Goal: Task Accomplishment & Management: Use online tool/utility

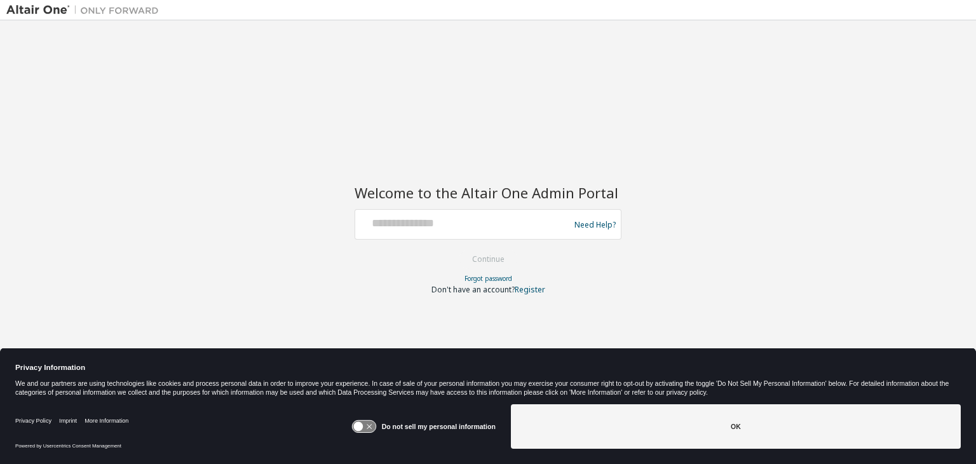
click at [410, 232] on div at bounding box center [464, 224] width 208 height 24
click at [379, 227] on input "text" at bounding box center [464, 221] width 208 height 18
type input "**********"
click at [524, 292] on link "Register" at bounding box center [530, 289] width 31 height 11
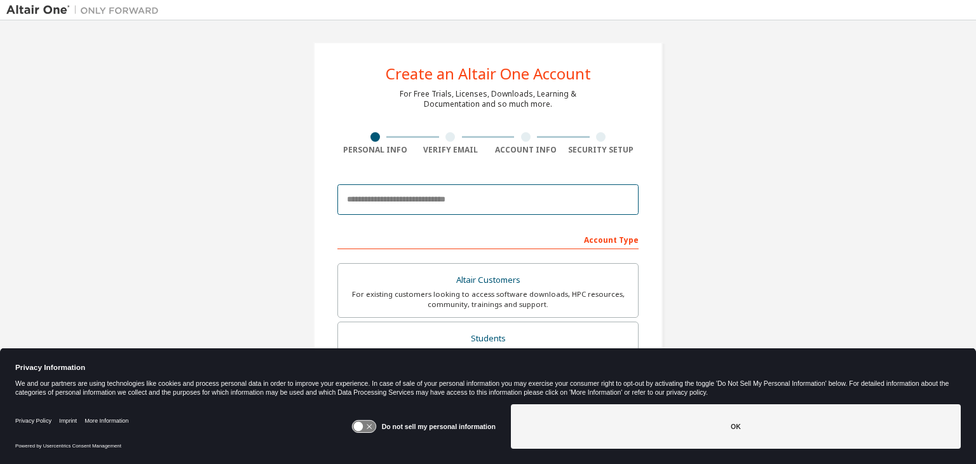
click at [389, 193] on input "email" at bounding box center [488, 199] width 301 height 31
type input "**********"
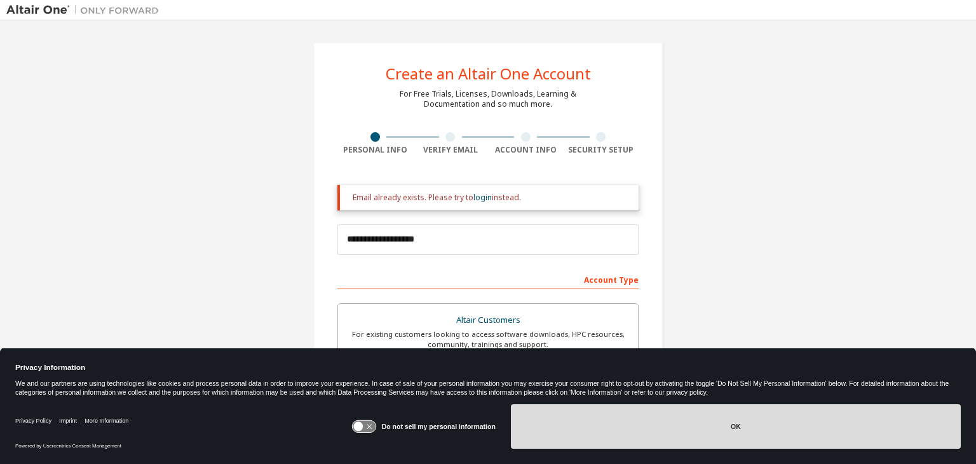
click at [711, 435] on button "OK" at bounding box center [736, 426] width 450 height 44
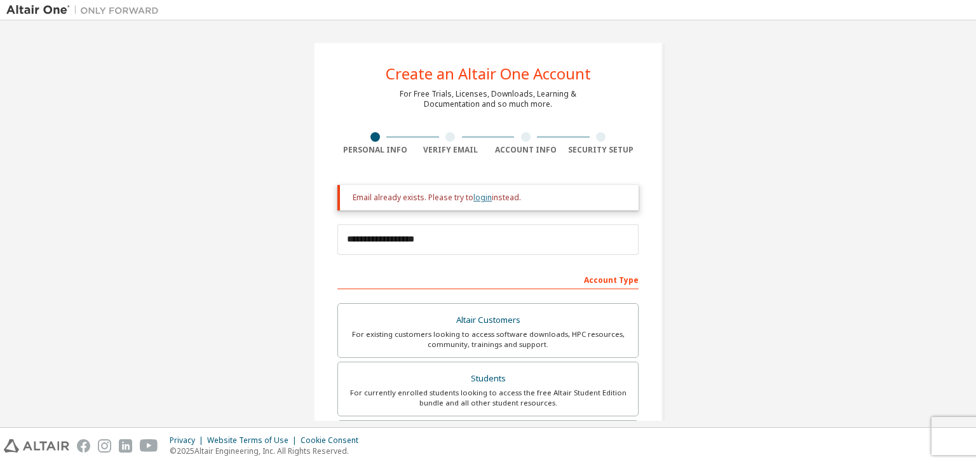
click at [477, 200] on link "login" at bounding box center [483, 197] width 18 height 11
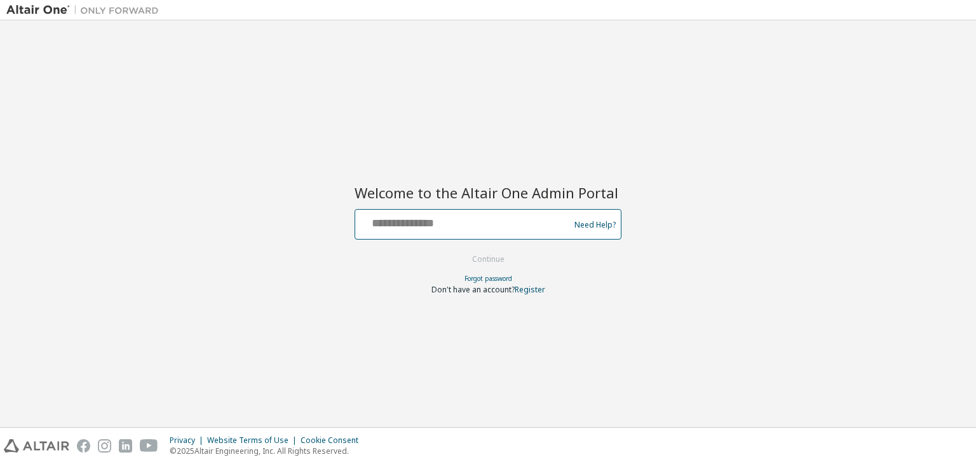
click at [420, 214] on input "text" at bounding box center [464, 221] width 208 height 18
type input "**********"
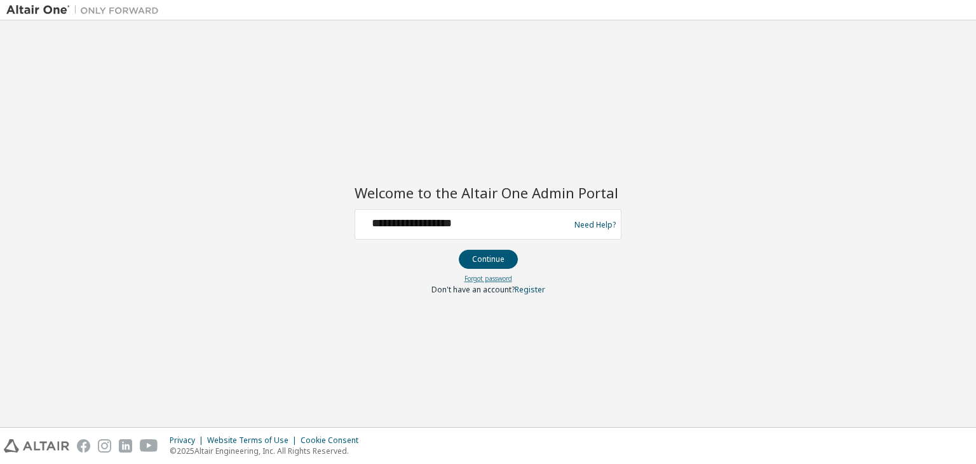
click at [473, 280] on link "Forgot password" at bounding box center [489, 278] width 48 height 9
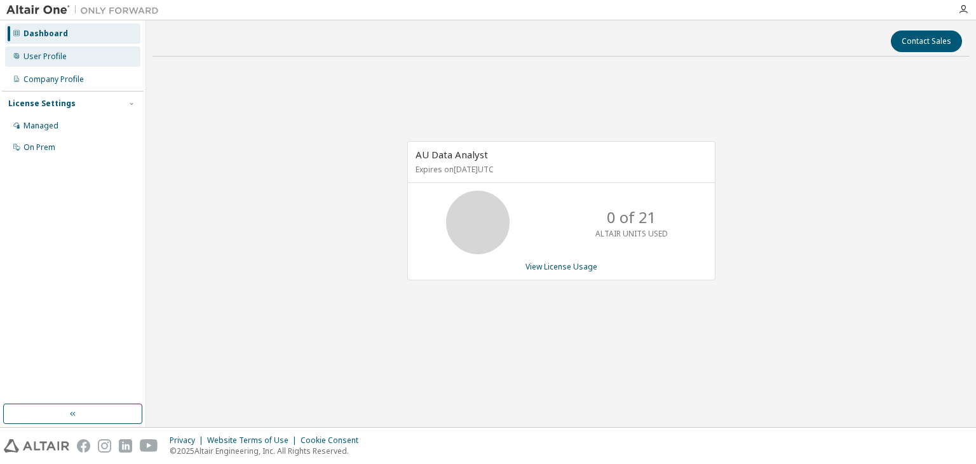
click at [74, 55] on div "User Profile" at bounding box center [72, 56] width 135 height 20
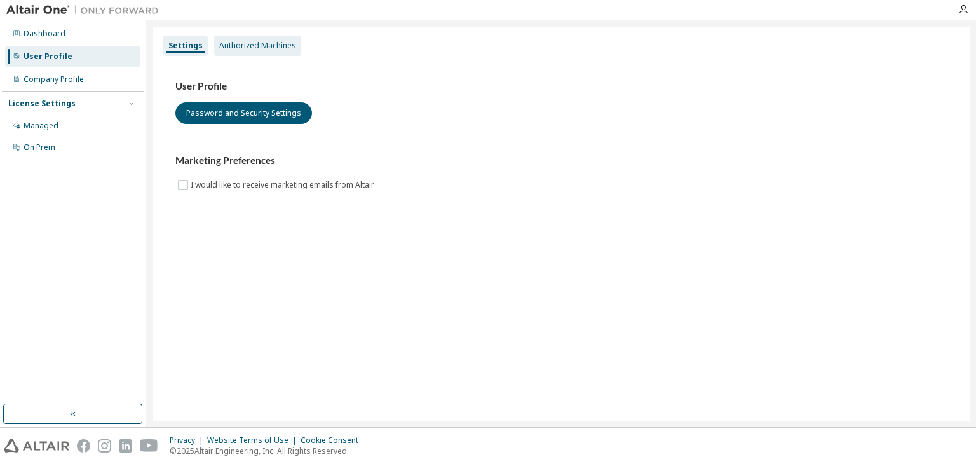
click at [249, 45] on div "Authorized Machines" at bounding box center [257, 46] width 77 height 10
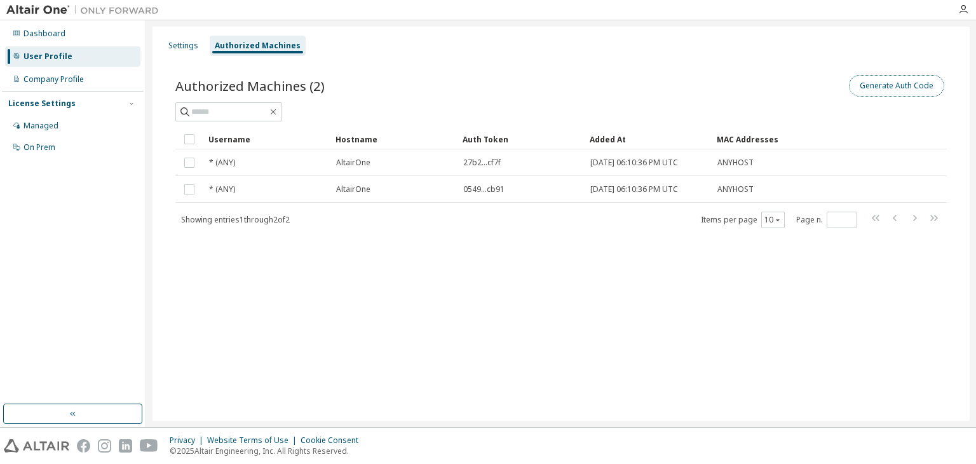
click at [886, 88] on button "Generate Auth Code" at bounding box center [896, 86] width 95 height 22
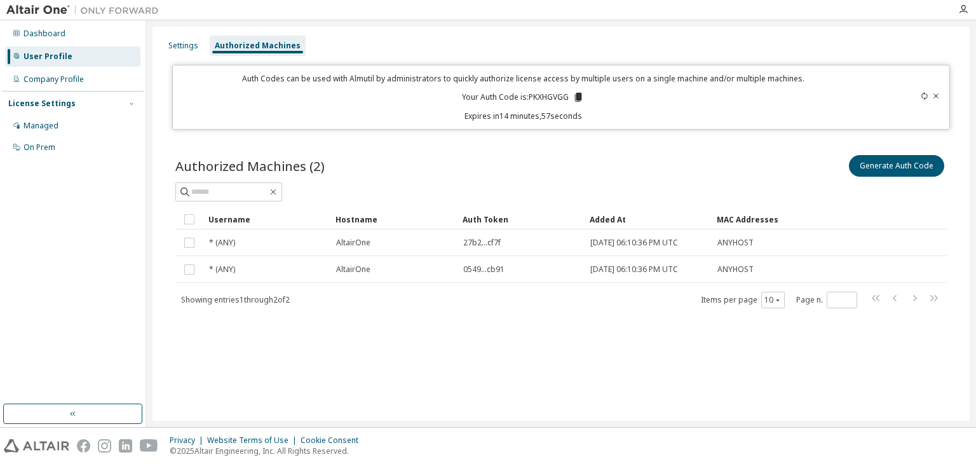
click at [552, 92] on p "Your Auth Code is: PKXHGVGG" at bounding box center [523, 97] width 122 height 11
click at [562, 92] on p "Your Auth Code is: PKXHGVGG" at bounding box center [523, 97] width 122 height 11
copy p "PKXHGVGG"
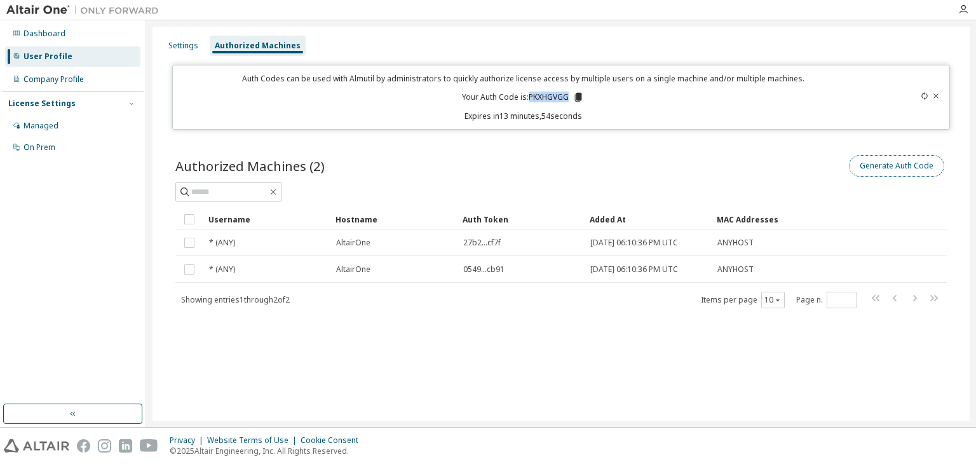
click at [872, 161] on button "Generate Auth Code" at bounding box center [896, 166] width 95 height 22
click at [936, 96] on icon at bounding box center [936, 95] width 5 height 4
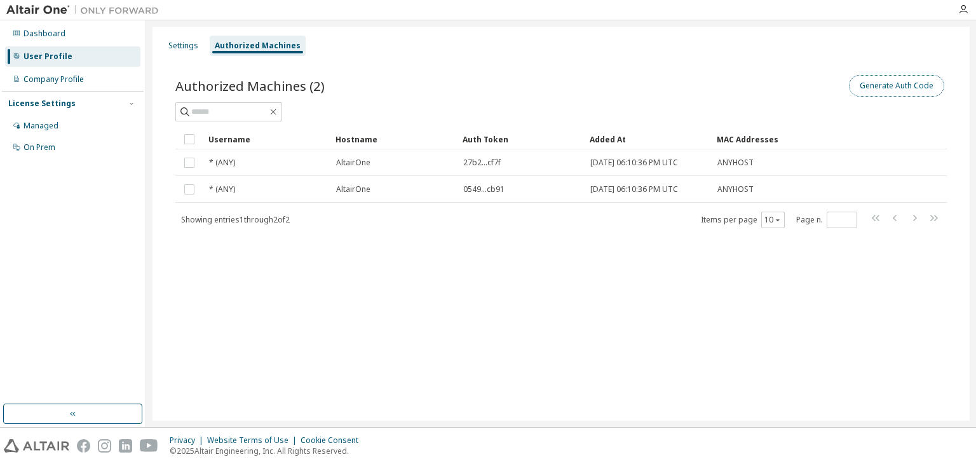
click at [885, 86] on button "Generate Auth Code" at bounding box center [896, 86] width 95 height 22
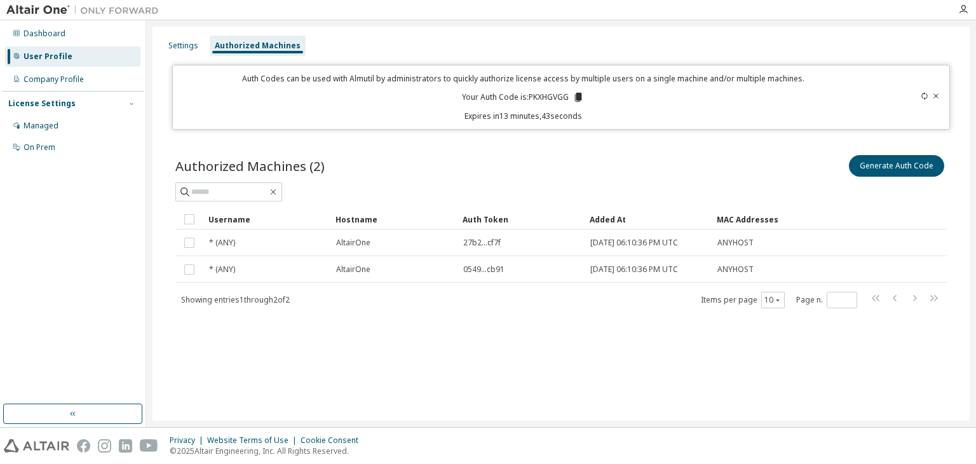
click at [556, 92] on p "Your Auth Code is: PKXHGVGG" at bounding box center [523, 97] width 122 height 11
copy p "PKXHGVGG"
click at [427, 320] on div "Authorized Machines (2) Generate Auth Code Clear Load Save Save As Field Operat…" at bounding box center [561, 239] width 802 height 205
click at [585, 196] on div at bounding box center [561, 191] width 772 height 19
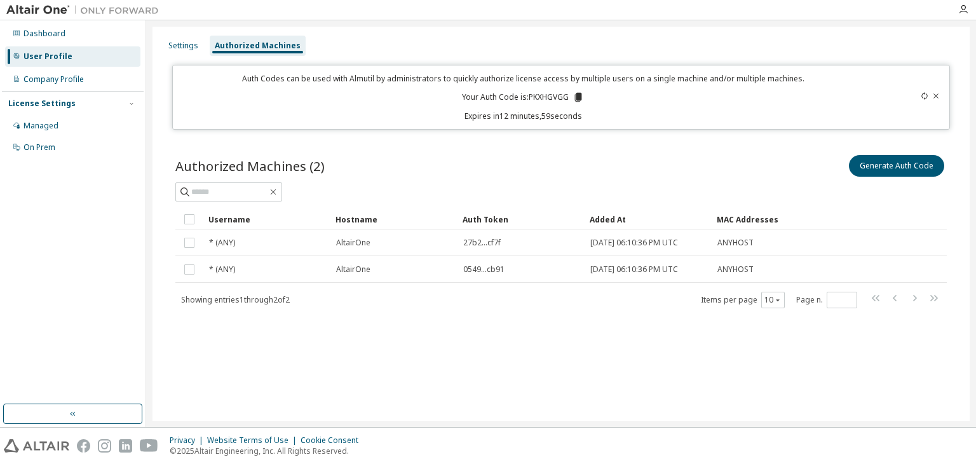
click at [937, 96] on icon at bounding box center [936, 96] width 8 height 8
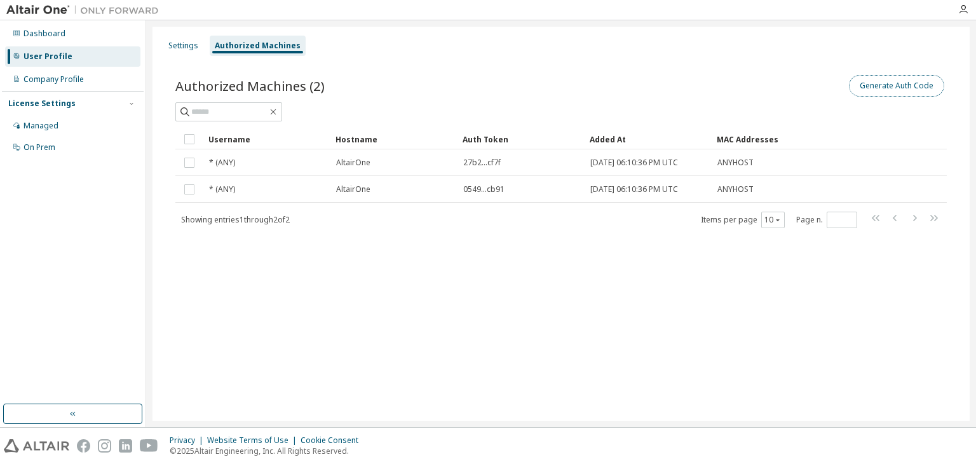
click at [871, 88] on button "Generate Auth Code" at bounding box center [896, 86] width 95 height 22
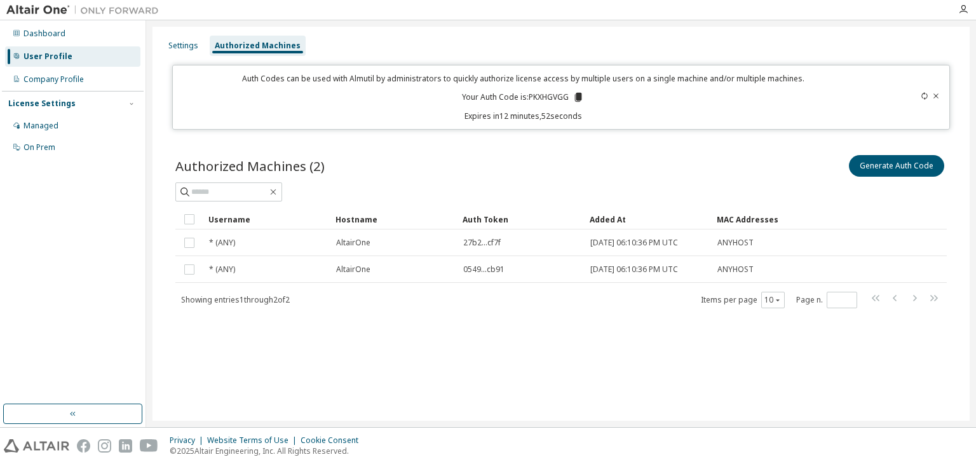
click at [923, 97] on icon at bounding box center [925, 96] width 8 height 8
click at [543, 97] on p "Your Auth Code is: WHFTC3H4" at bounding box center [523, 97] width 122 height 11
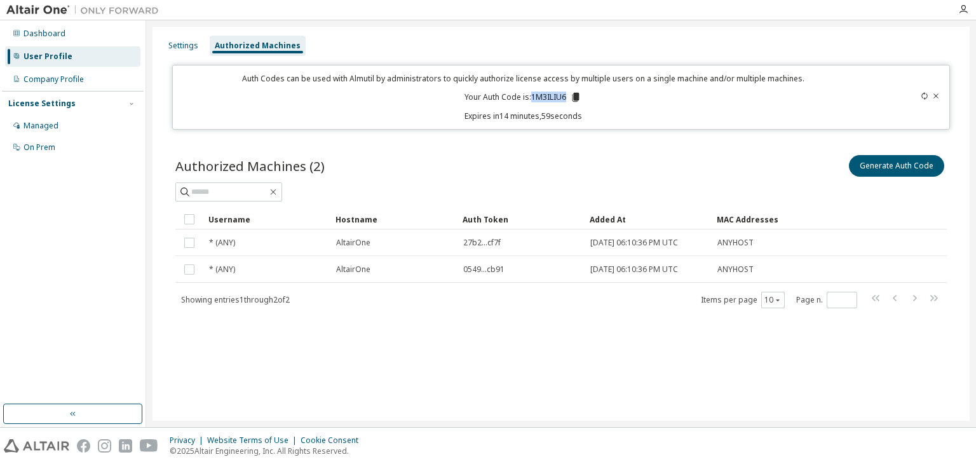
click at [543, 97] on p "Your Auth Code is: 1M3ILIU6" at bounding box center [523, 97] width 117 height 11
click at [638, 107] on div "Auth Codes can be used with Almutil by administrators to quickly authorize lice…" at bounding box center [523, 97] width 685 height 48
click at [552, 97] on p "Your Auth Code is: 1M3ILIU6" at bounding box center [523, 97] width 117 height 11
copy p "1M3ILIU6"
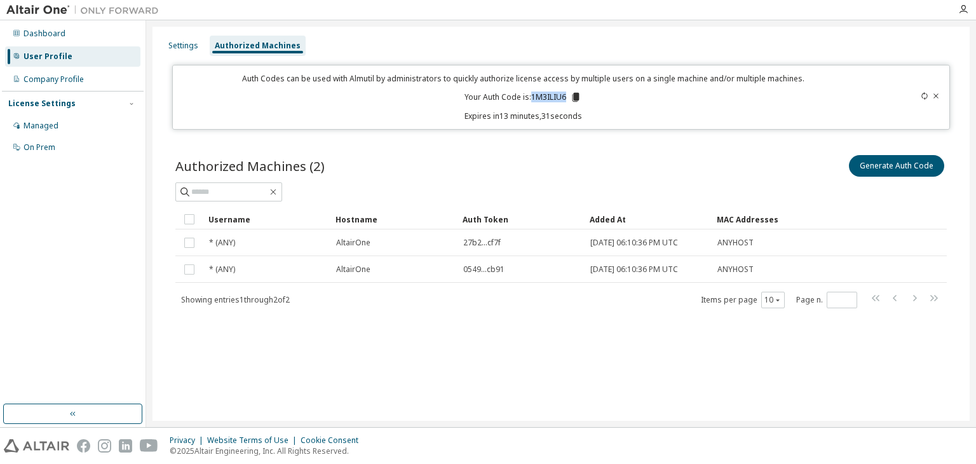
click at [43, 10] on img at bounding box center [85, 10] width 159 height 13
click at [50, 39] on div "Dashboard" at bounding box center [72, 34] width 135 height 20
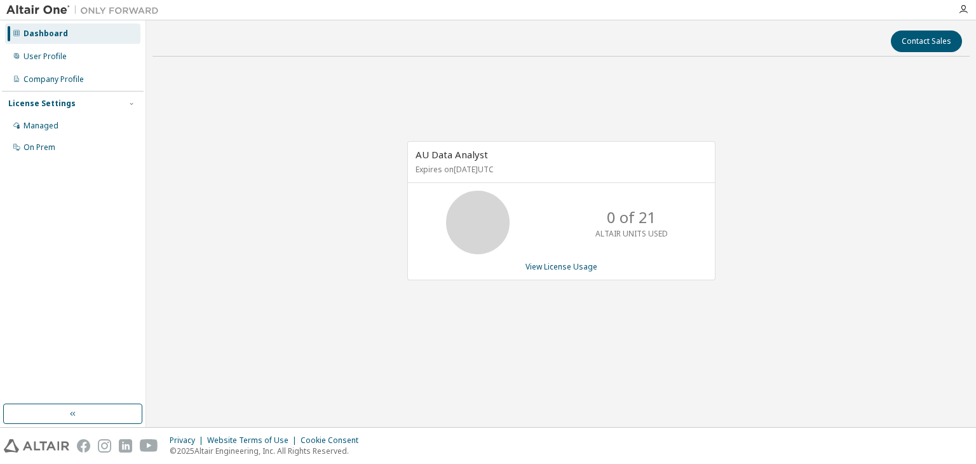
click at [53, 7] on img at bounding box center [85, 10] width 159 height 13
click at [87, 411] on button "button" at bounding box center [72, 414] width 139 height 20
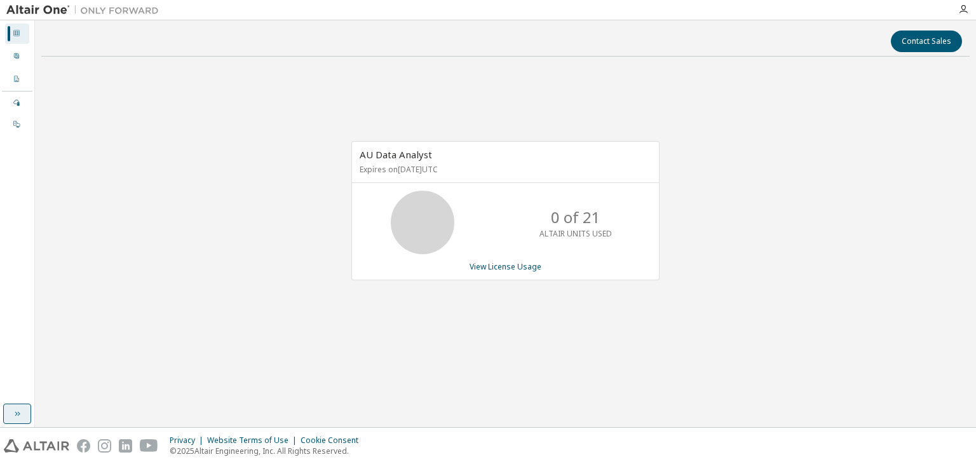
click at [18, 416] on icon "button" at bounding box center [17, 414] width 10 height 10
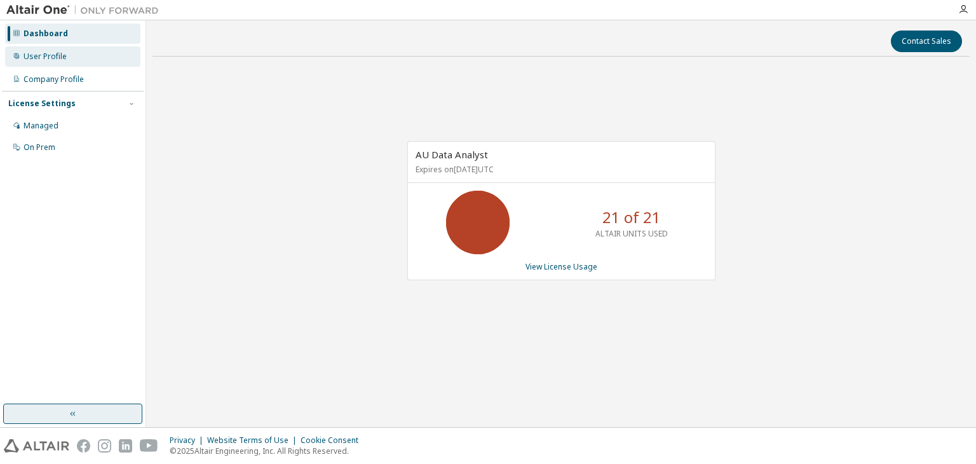
click at [71, 57] on div "User Profile" at bounding box center [72, 56] width 135 height 20
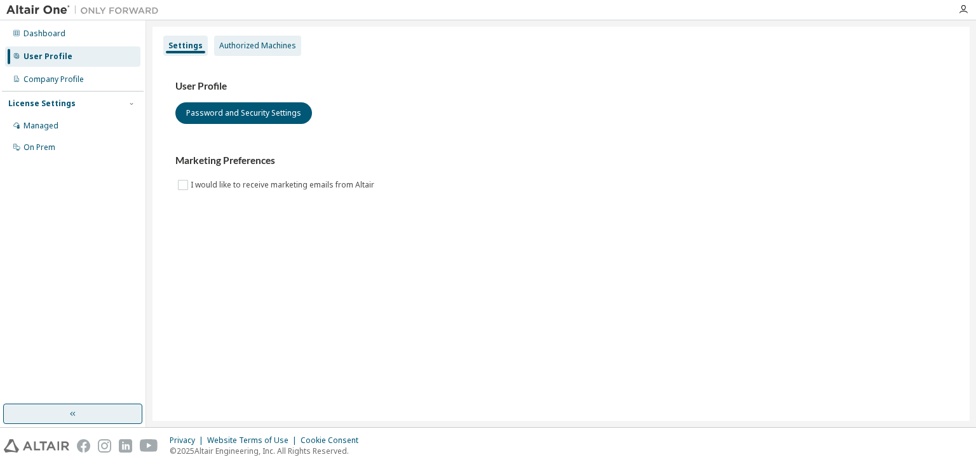
click at [279, 47] on div "Authorized Machines" at bounding box center [257, 46] width 77 height 10
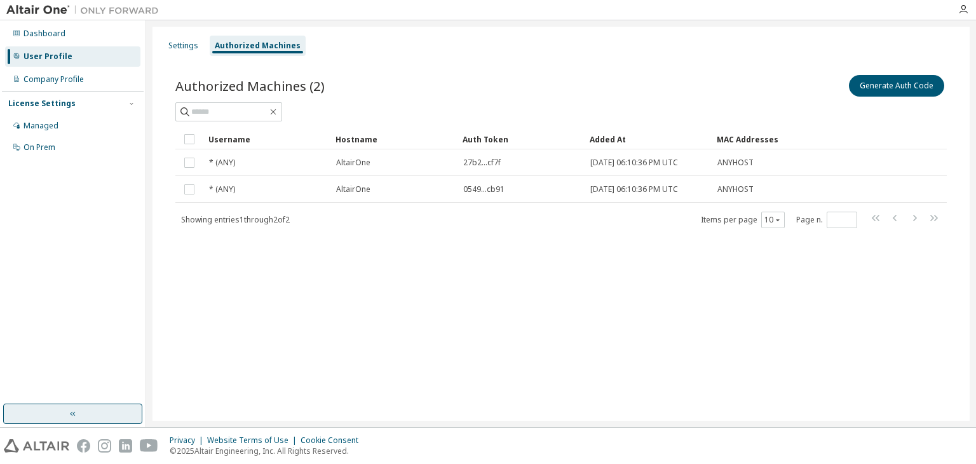
click at [598, 256] on div "Authorized Machines (2) Generate Auth Code Clear Load Save Save As Field Operat…" at bounding box center [561, 159] width 802 height 205
click at [906, 82] on button "Generate Auth Code" at bounding box center [896, 86] width 95 height 22
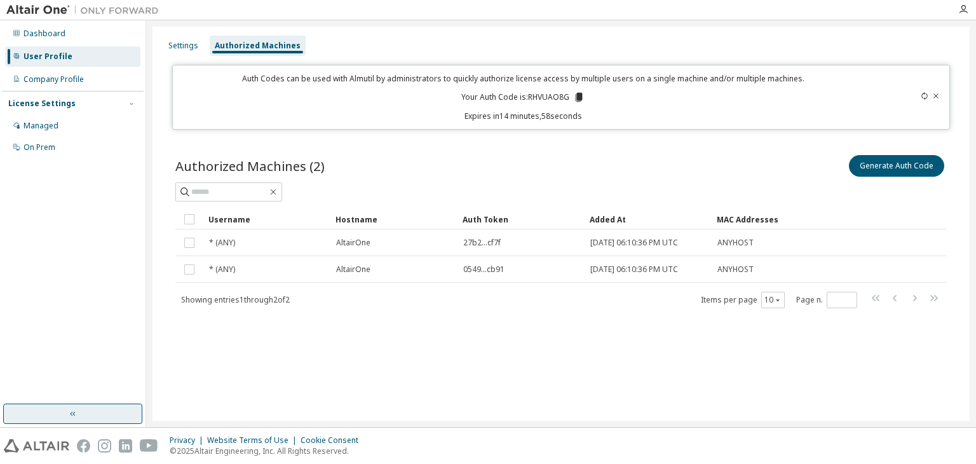
click at [542, 92] on p "Your Auth Code is: RHVUAO8G" at bounding box center [522, 97] width 123 height 11
copy p "RHVUAO8G"
